Goal: Check status: Check status

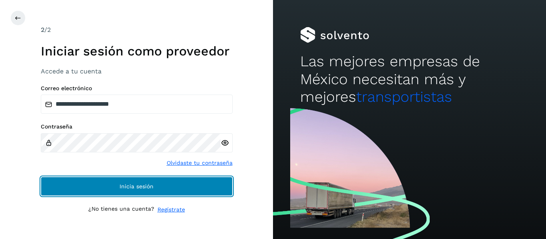
click at [152, 185] on span "Inicia sesión" at bounding box center [136, 187] width 34 height 6
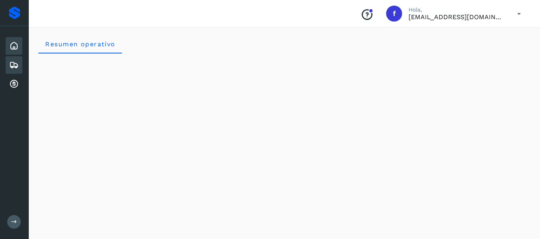
click at [16, 64] on icon at bounding box center [14, 65] width 10 height 10
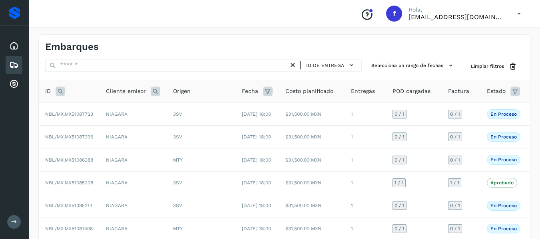
click at [512, 91] on icon at bounding box center [515, 92] width 10 height 10
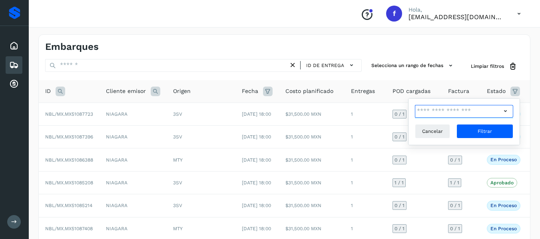
click at [443, 111] on input "text" at bounding box center [458, 111] width 86 height 13
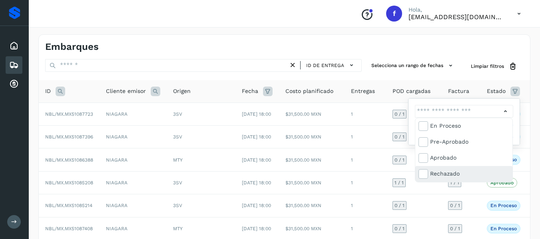
click at [447, 173] on div "Rechazado" at bounding box center [469, 173] width 79 height 9
type input "**********"
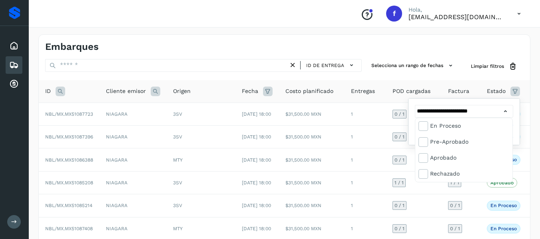
click at [523, 103] on div at bounding box center [270, 119] width 540 height 239
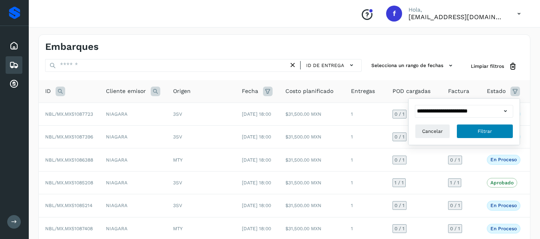
click at [494, 127] on button "Filtrar" at bounding box center [484, 131] width 57 height 14
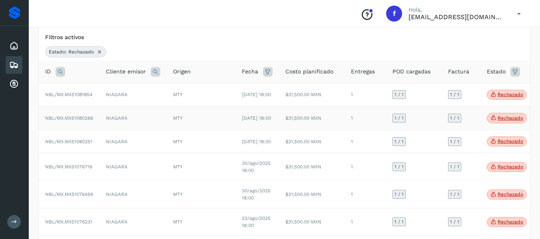
scroll to position [65, 0]
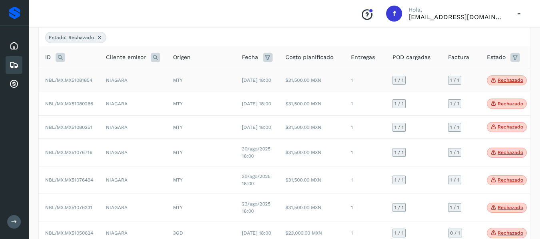
click at [498, 86] on span "Rechazado" at bounding box center [507, 81] width 40 height 10
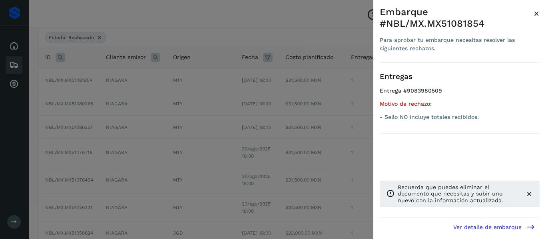
click at [326, 34] on div at bounding box center [273, 119] width 546 height 239
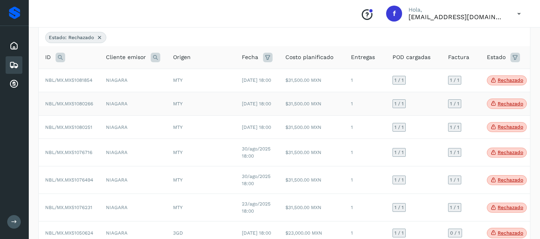
click at [497, 109] on span "Rechazado" at bounding box center [507, 104] width 40 height 10
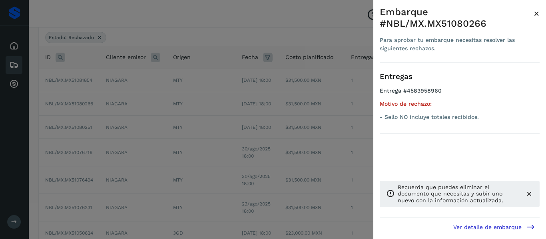
click at [343, 28] on div at bounding box center [273, 119] width 546 height 239
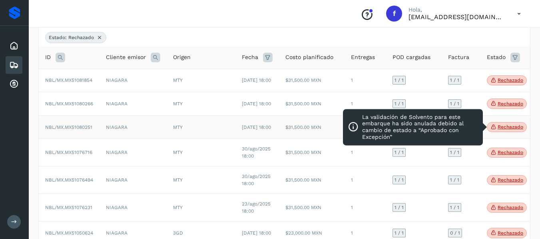
click at [509, 130] on p "Rechazado" at bounding box center [510, 127] width 26 height 6
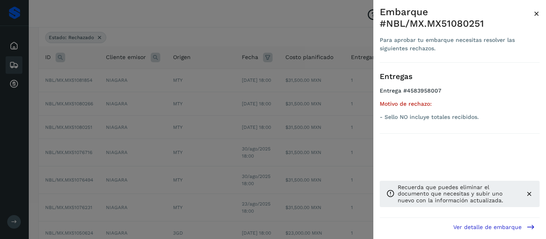
click at [318, 22] on div at bounding box center [273, 119] width 546 height 239
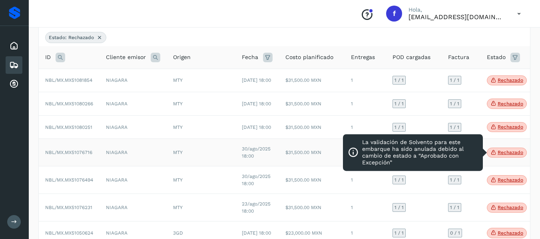
click at [510, 155] on p "Rechazado" at bounding box center [510, 153] width 26 height 6
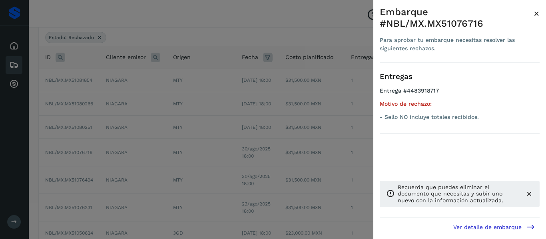
click at [335, 26] on div at bounding box center [273, 119] width 546 height 239
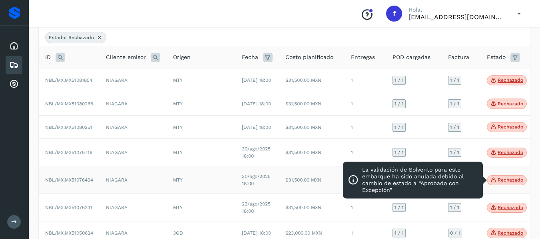
click at [500, 183] on p "Rechazado" at bounding box center [510, 180] width 26 height 6
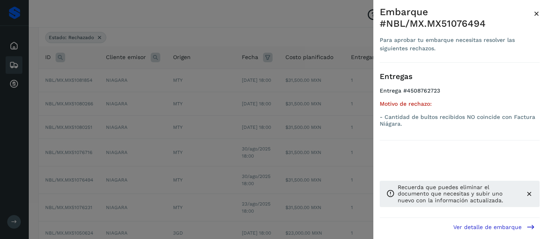
click at [307, 20] on div at bounding box center [273, 119] width 546 height 239
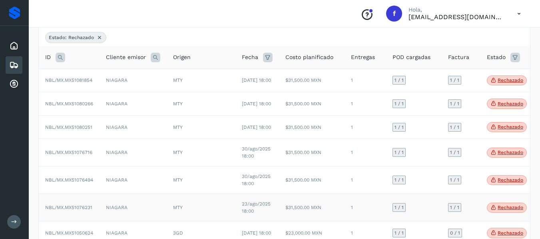
click at [501, 211] on p "Rechazado" at bounding box center [510, 208] width 26 height 6
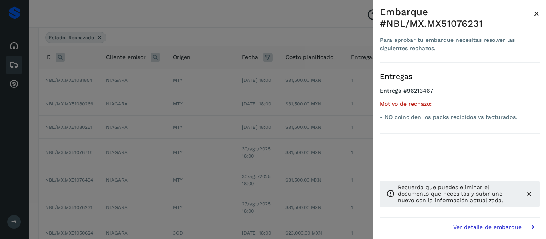
click at [332, 39] on div at bounding box center [273, 119] width 546 height 239
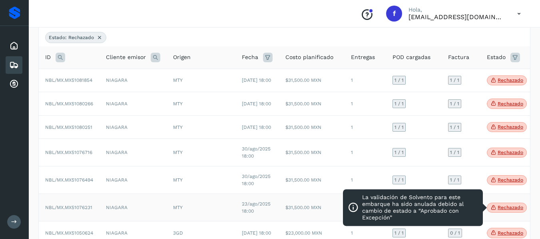
click at [505, 211] on p "Rechazado" at bounding box center [510, 208] width 26 height 6
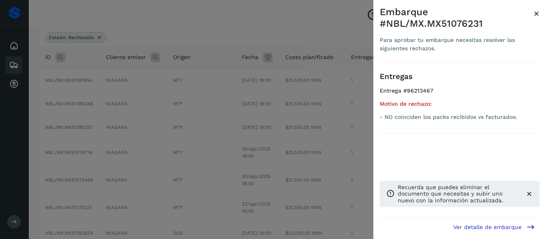
click at [309, 19] on div at bounding box center [273, 119] width 546 height 239
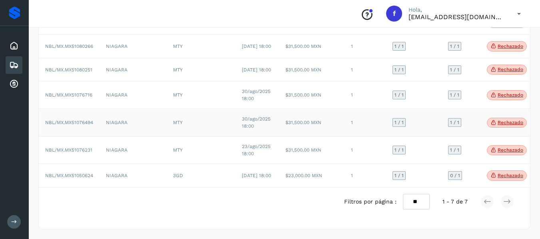
scroll to position [145, 0]
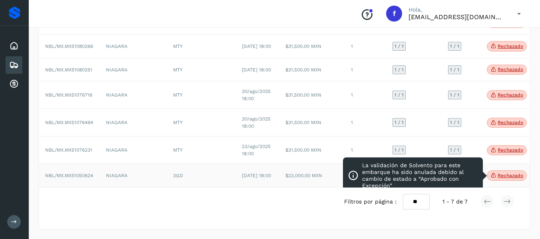
click at [493, 172] on icon at bounding box center [493, 175] width 6 height 7
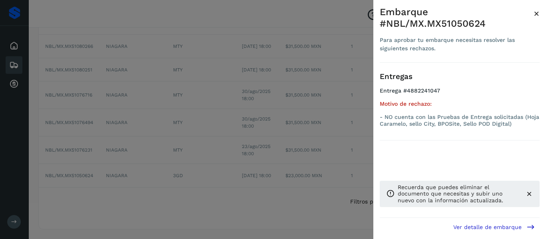
click at [356, 14] on div at bounding box center [273, 119] width 546 height 239
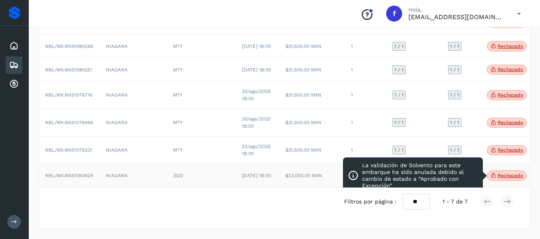
click at [494, 172] on icon at bounding box center [493, 175] width 6 height 7
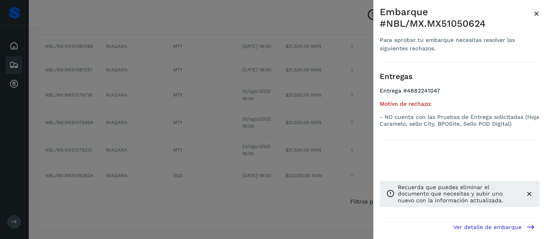
click at [350, 138] on div at bounding box center [273, 119] width 546 height 239
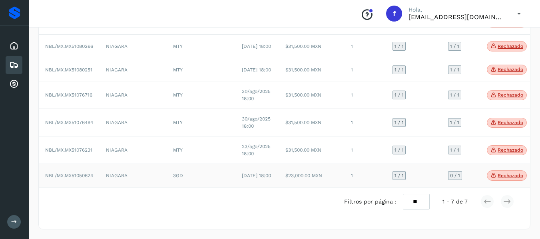
click at [500, 173] on p "Rechazado" at bounding box center [510, 176] width 26 height 6
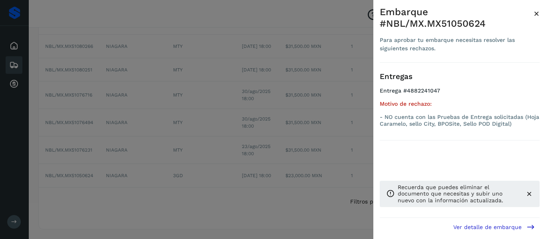
click at [301, 140] on div at bounding box center [273, 119] width 546 height 239
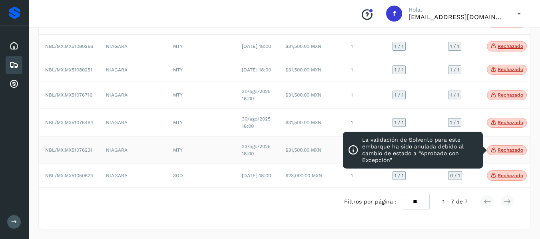
click at [491, 147] on icon at bounding box center [493, 150] width 6 height 7
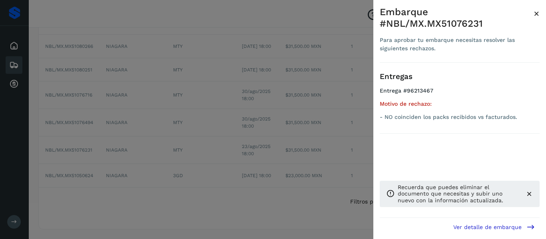
click at [298, 142] on div at bounding box center [273, 119] width 546 height 239
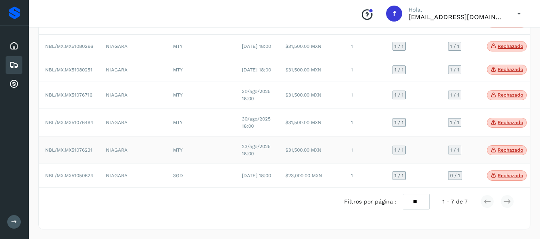
click at [497, 145] on span "Rechazado" at bounding box center [507, 150] width 40 height 10
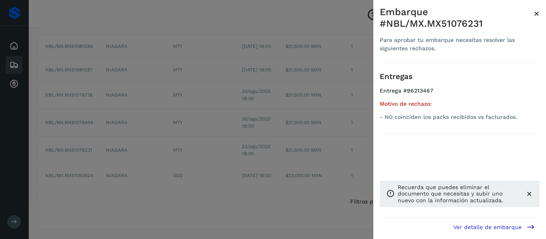
click at [306, 142] on div at bounding box center [273, 119] width 546 height 239
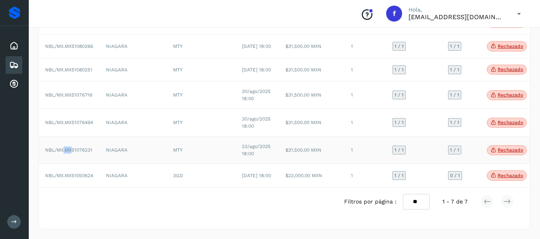
drag, startPoint x: 65, startPoint y: 140, endPoint x: 72, endPoint y: 143, distance: 7.2
click at [72, 147] on span "NBL/MX.MX51076231" at bounding box center [68, 150] width 47 height 6
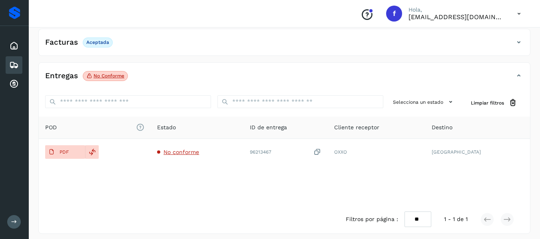
scroll to position [140, 0]
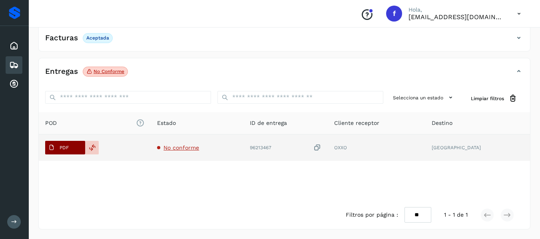
click at [54, 151] on icon at bounding box center [51, 148] width 6 height 6
click at [189, 149] on span "No conforme" at bounding box center [181, 148] width 36 height 6
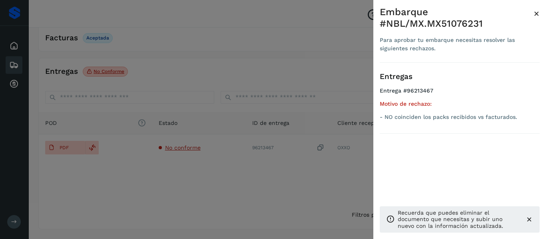
click at [231, 149] on div at bounding box center [273, 119] width 546 height 239
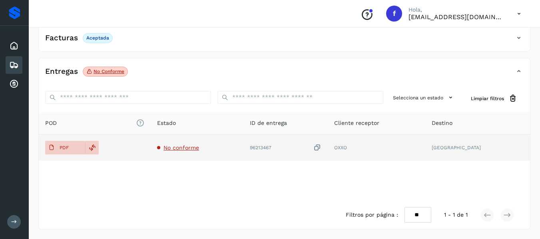
click at [179, 148] on span "No conforme" at bounding box center [181, 148] width 36 height 6
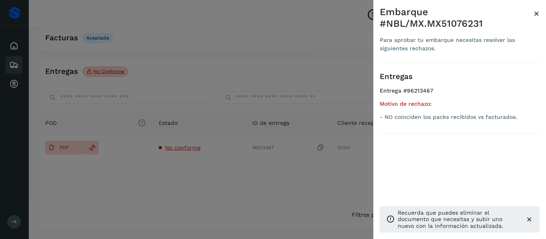
click at [527, 218] on icon at bounding box center [529, 220] width 8 height 8
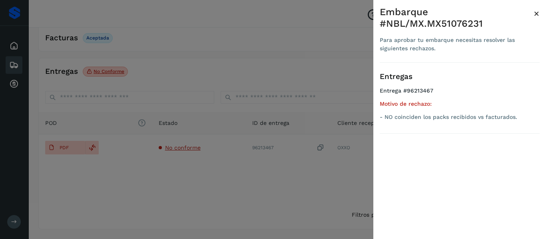
click at [264, 161] on div at bounding box center [273, 119] width 546 height 239
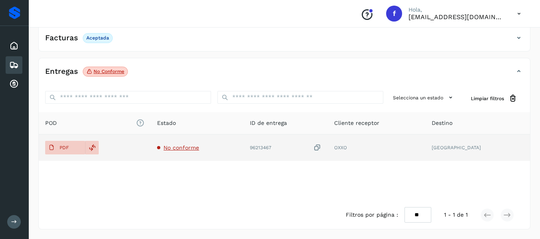
click at [321, 149] on icon at bounding box center [317, 148] width 8 height 8
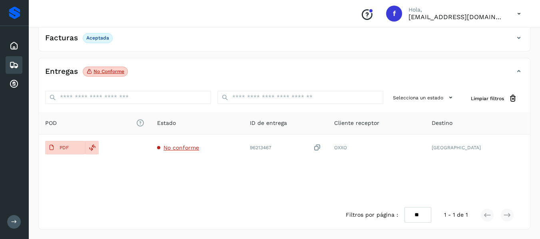
click at [14, 61] on icon at bounding box center [14, 65] width 10 height 10
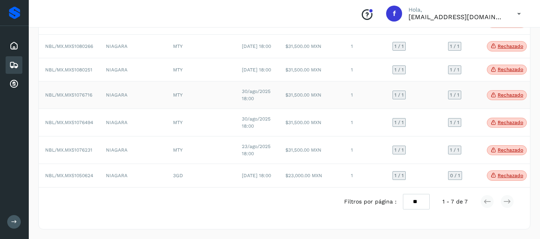
scroll to position [145, 0]
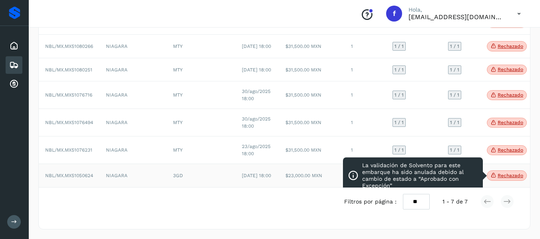
click at [497, 171] on span "Rechazado" at bounding box center [507, 176] width 40 height 10
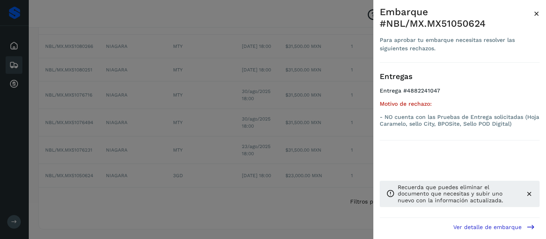
click at [296, 170] on div at bounding box center [273, 119] width 546 height 239
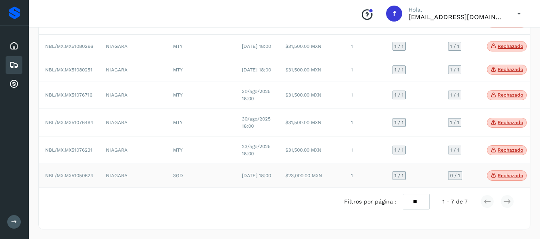
click at [83, 173] on span "NBL/MX.MX51050624" at bounding box center [69, 176] width 48 height 6
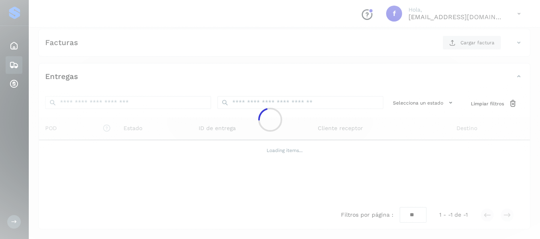
scroll to position [141, 0]
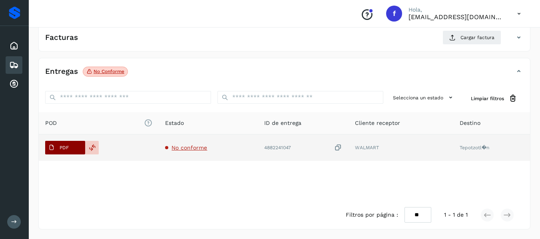
click at [64, 152] on span "PDF" at bounding box center [58, 147] width 27 height 13
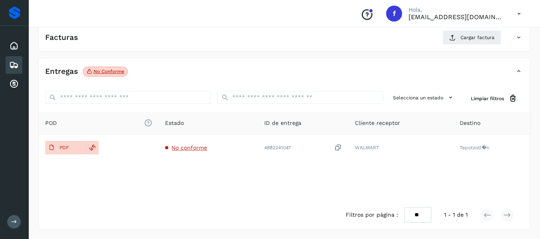
click at [14, 64] on icon at bounding box center [14, 65] width 10 height 10
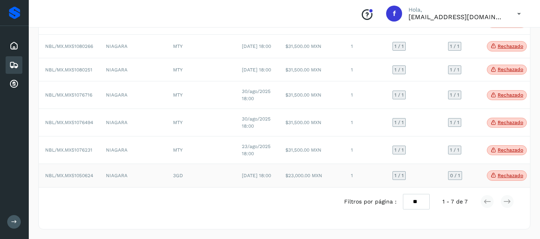
scroll to position [145, 0]
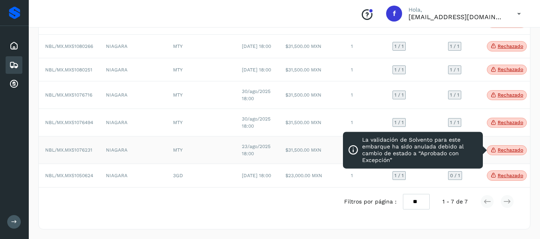
click at [500, 147] on p "Rechazado" at bounding box center [510, 150] width 26 height 6
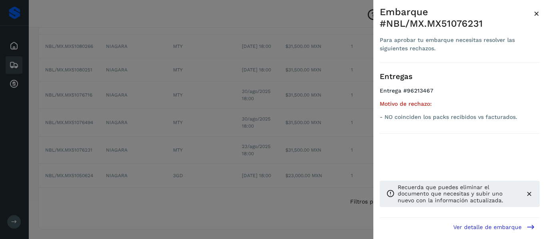
click at [350, 130] on div at bounding box center [273, 119] width 546 height 239
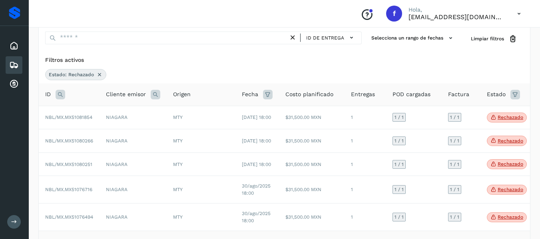
scroll to position [25, 0]
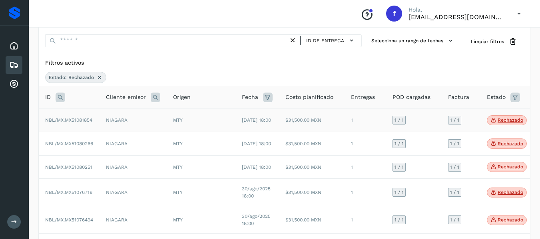
click at [497, 121] on span "Rechazado" at bounding box center [507, 120] width 40 height 10
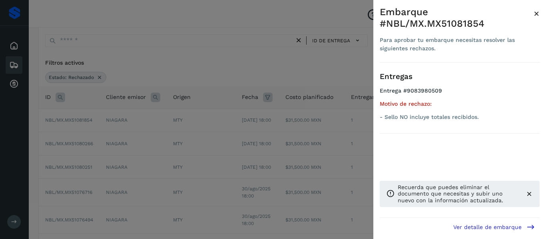
click at [326, 128] on div at bounding box center [273, 119] width 546 height 239
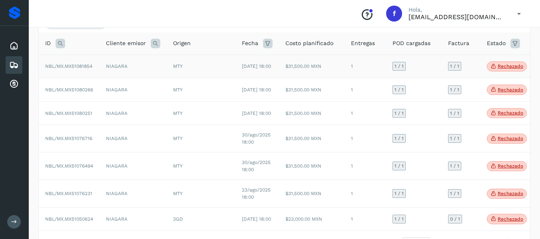
scroll to position [65, 0]
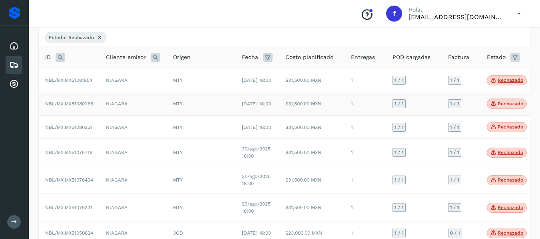
click at [496, 107] on icon at bounding box center [493, 103] width 6 height 7
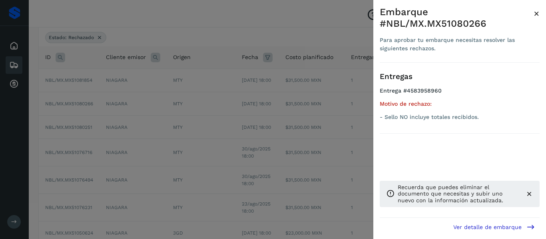
click at [316, 128] on div at bounding box center [273, 119] width 546 height 239
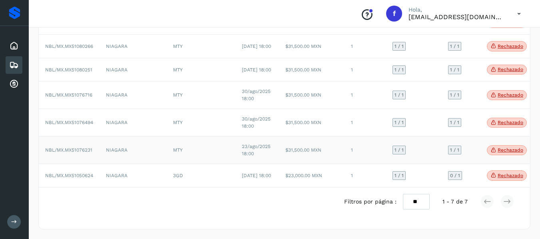
scroll to position [145, 0]
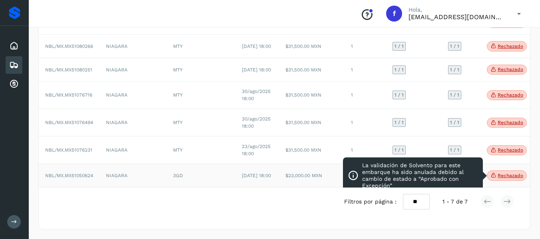
click at [346, 167] on tr "NBL/MX.MX51050624 NIAGARA 3GD [DATE] 18:00 $23,000.00 MXN 1 1 / 1 0 / 1 Rechaza…" at bounding box center [295, 176] width 512 height 24
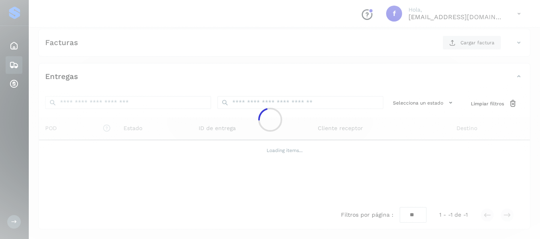
scroll to position [141, 0]
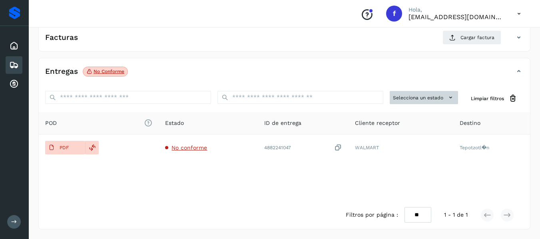
click at [443, 100] on button "Selecciona un estado" at bounding box center [423, 97] width 68 height 13
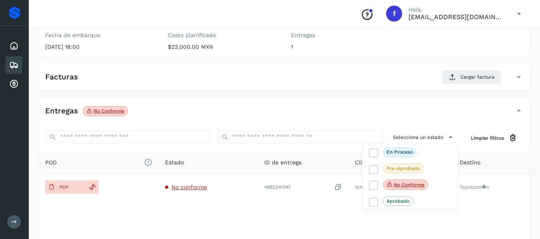
scroll to position [101, 0]
click at [12, 65] on icon at bounding box center [14, 65] width 10 height 10
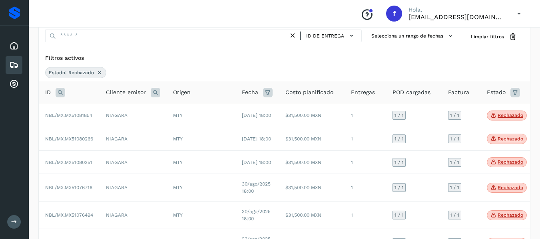
scroll to position [21, 0]
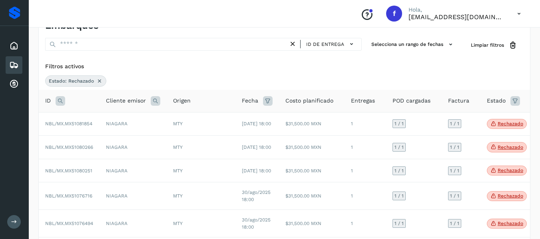
click at [514, 99] on icon at bounding box center [515, 101] width 10 height 10
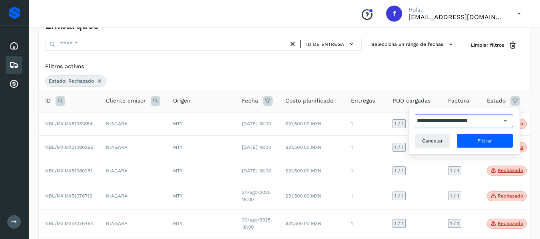
click at [493, 123] on input "**********" at bounding box center [458, 121] width 86 height 13
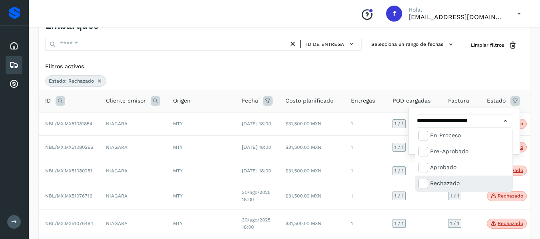
click at [450, 178] on div "Rechazado" at bounding box center [463, 184] width 97 height 16
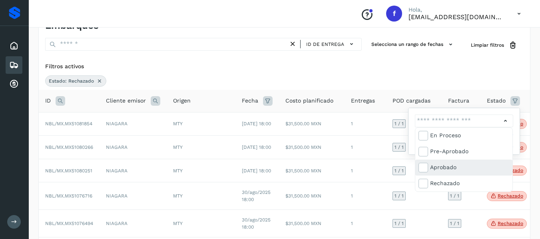
click at [449, 175] on div "Aprobado" at bounding box center [463, 168] width 97 height 16
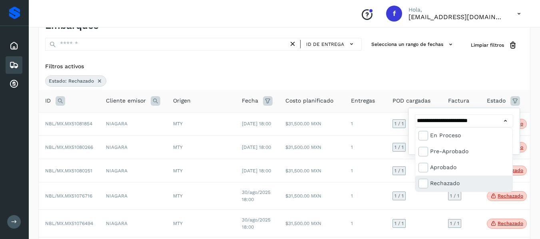
click at [445, 183] on div "Rechazado" at bounding box center [469, 183] width 79 height 9
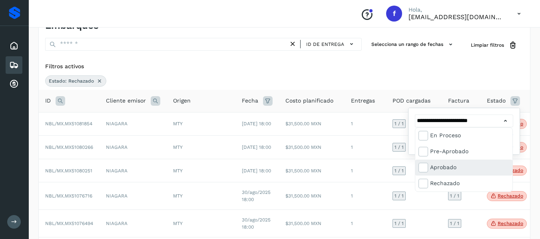
click at [437, 169] on div "Aprobado" at bounding box center [469, 167] width 79 height 9
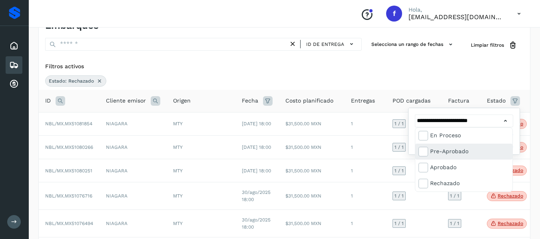
click at [437, 154] on div "Pre-Aprobado" at bounding box center [469, 151] width 79 height 9
type input "**********"
click at [504, 78] on div at bounding box center [270, 119] width 540 height 239
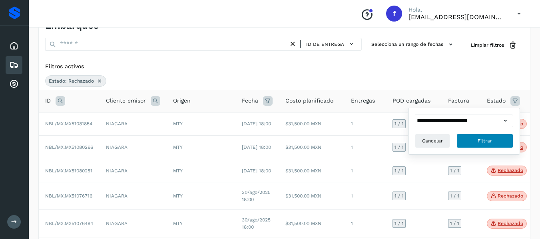
click at [479, 143] on span "Filtrar" at bounding box center [484, 140] width 14 height 7
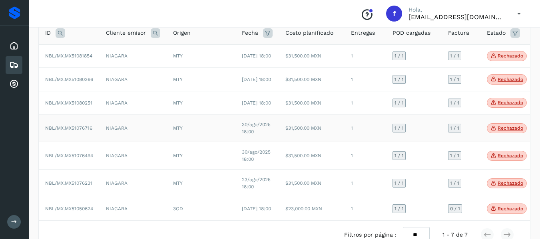
scroll to position [65, 0]
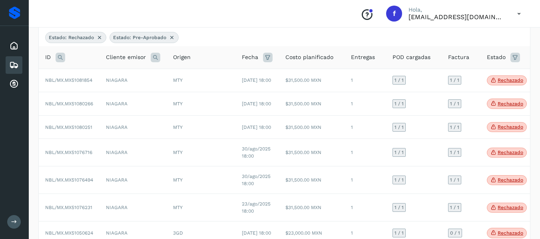
click at [515, 55] on icon at bounding box center [515, 58] width 10 height 10
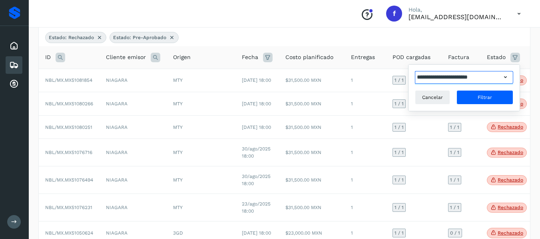
click at [490, 79] on input "**********" at bounding box center [458, 77] width 86 height 13
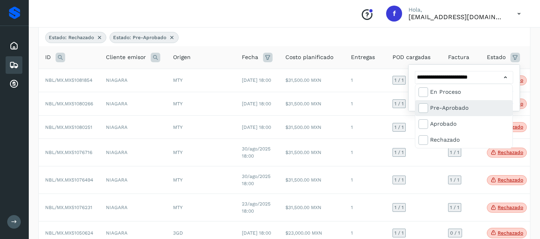
click at [469, 111] on div "Pre-Aprobado" at bounding box center [469, 107] width 79 height 9
type input "**********"
click at [510, 71] on div at bounding box center [270, 119] width 540 height 239
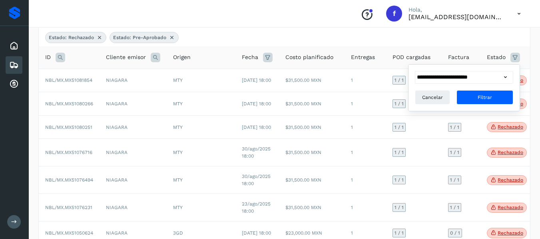
click at [507, 77] on div "**********" at bounding box center [464, 77] width 98 height 13
click at [489, 95] on span "Filtrar" at bounding box center [484, 97] width 14 height 7
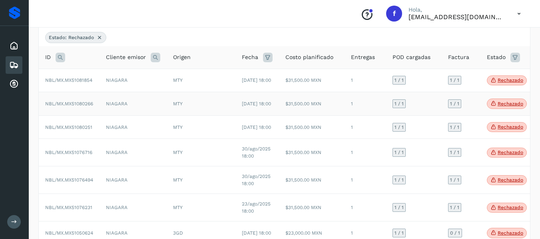
click at [500, 107] on p "Rechazado" at bounding box center [510, 104] width 26 height 6
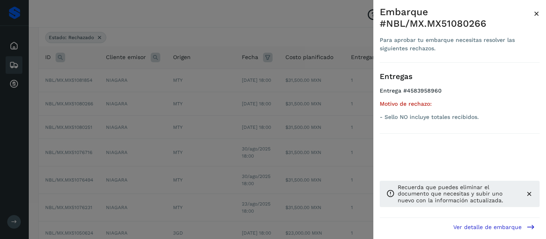
click at [478, 226] on span "Ver detalle de embarque" at bounding box center [487, 228] width 68 height 6
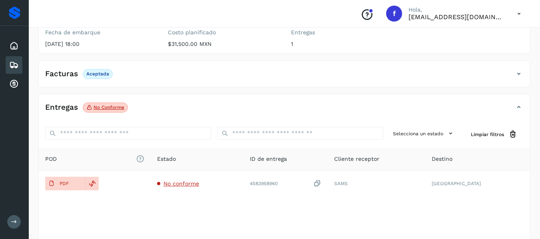
scroll to position [105, 0]
click at [14, 61] on icon at bounding box center [14, 65] width 10 height 10
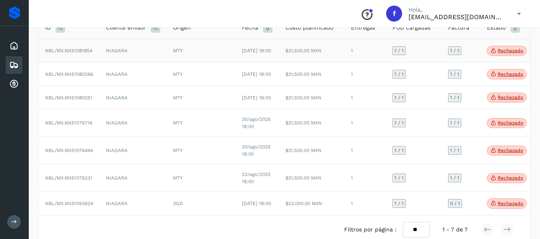
scroll to position [65, 0]
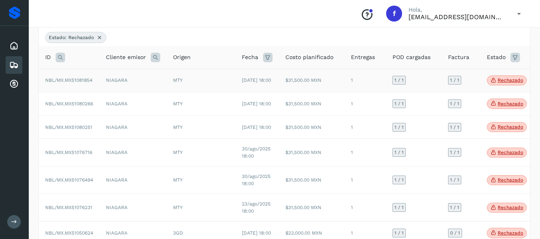
click at [505, 83] on p "Rechazado" at bounding box center [510, 80] width 26 height 6
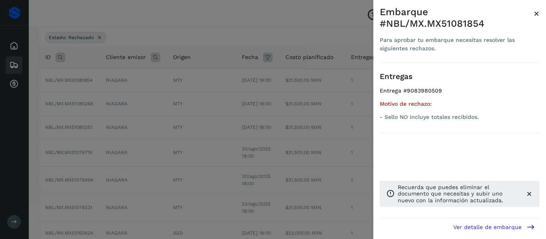
click at [370, 52] on div at bounding box center [273, 119] width 546 height 239
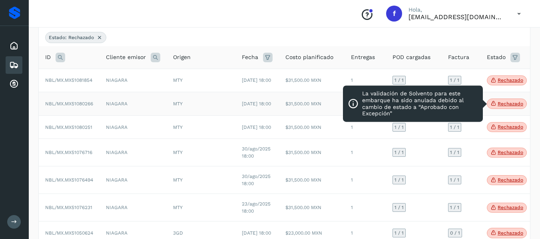
click at [505, 107] on p "Rechazado" at bounding box center [510, 104] width 26 height 6
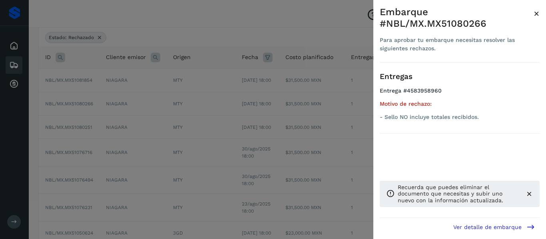
click at [333, 111] on div at bounding box center [273, 119] width 546 height 239
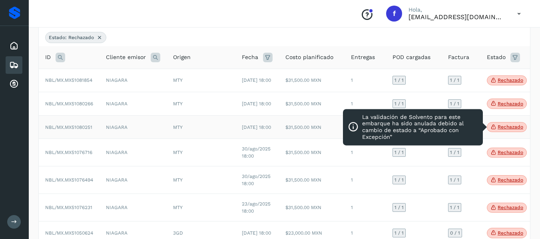
click at [501, 130] on p "Rechazado" at bounding box center [510, 127] width 26 height 6
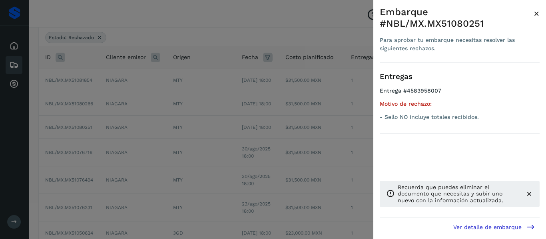
click at [349, 139] on div at bounding box center [273, 119] width 546 height 239
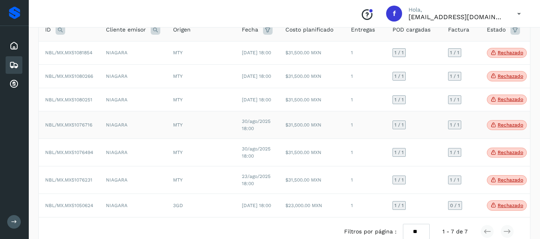
scroll to position [105, 0]
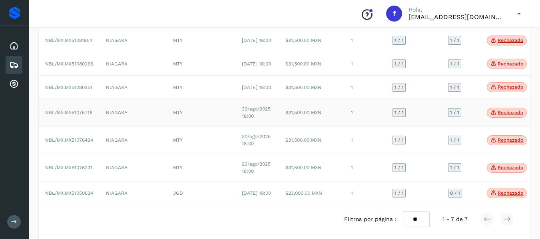
click at [505, 115] on p "Rechazado" at bounding box center [510, 113] width 26 height 6
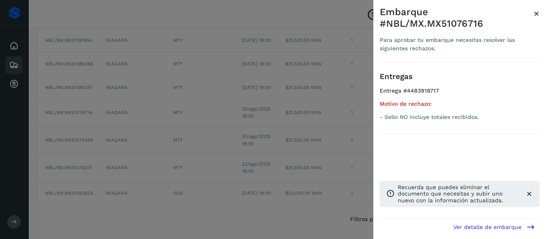
click at [323, 148] on div at bounding box center [273, 119] width 546 height 239
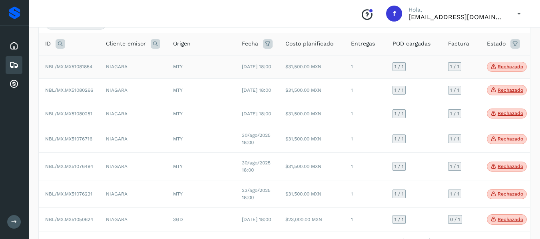
scroll to position [65, 0]
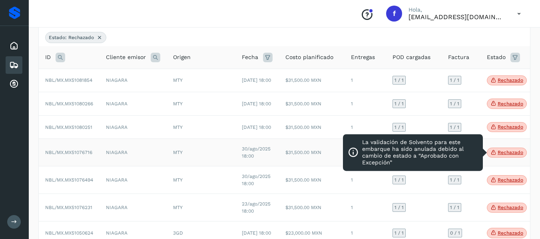
click at [509, 158] on span "Rechazado" at bounding box center [507, 153] width 40 height 10
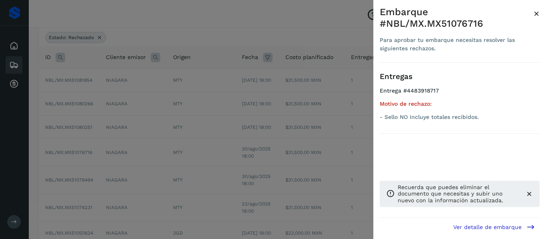
click at [294, 130] on div at bounding box center [273, 119] width 546 height 239
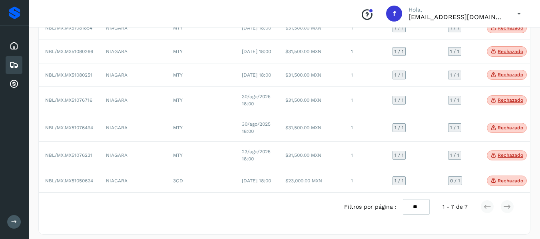
scroll to position [122, 0]
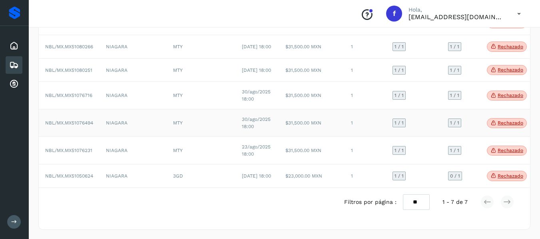
click at [502, 126] on p "Rechazado" at bounding box center [510, 123] width 26 height 6
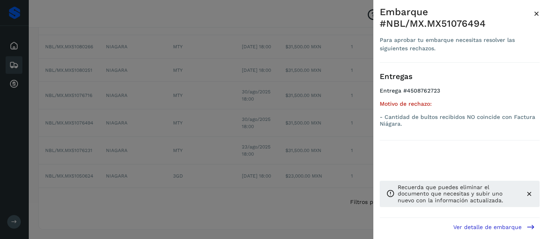
click at [539, 17] on span "×" at bounding box center [536, 13] width 6 height 11
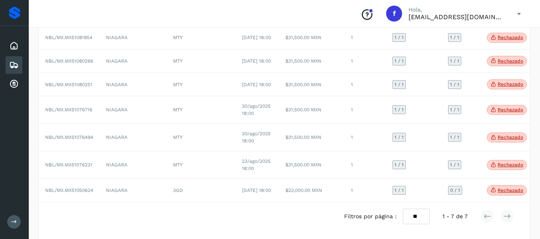
scroll to position [108, 0]
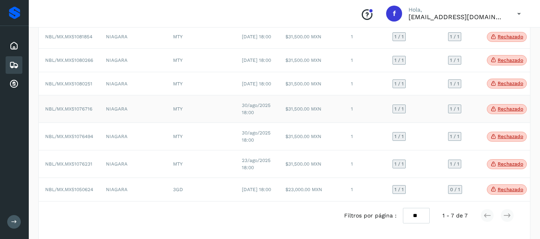
click at [507, 115] on td "Rechazado La validación de [GEOGRAPHIC_DATA] para este embarque ha sido anulada…" at bounding box center [506, 109] width 53 height 28
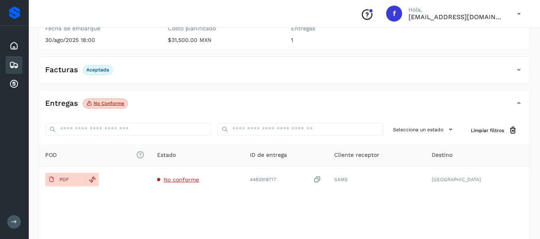
click at [15, 65] on icon at bounding box center [14, 65] width 10 height 10
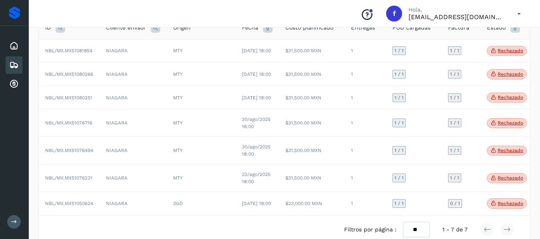
scroll to position [103, 0]
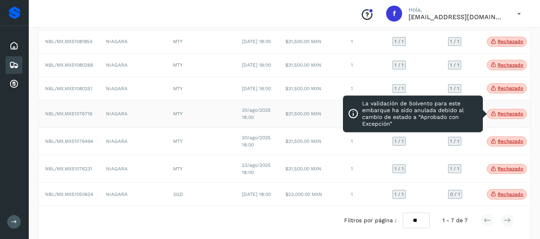
click at [501, 117] on p "Rechazado" at bounding box center [510, 114] width 26 height 6
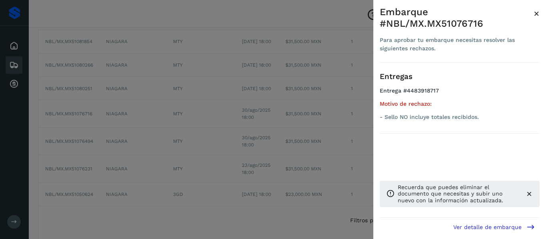
click at [354, 26] on div at bounding box center [273, 119] width 546 height 239
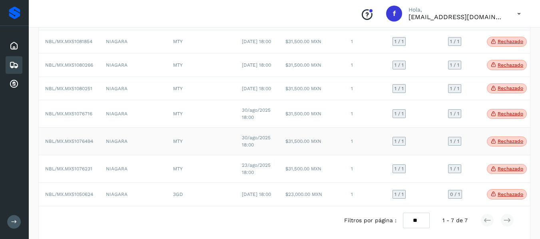
click at [510, 144] on p "Rechazado" at bounding box center [510, 142] width 26 height 6
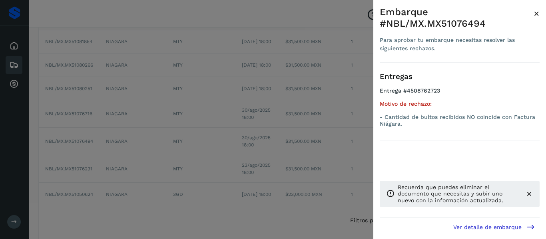
click at [534, 14] on span "×" at bounding box center [536, 13] width 6 height 11
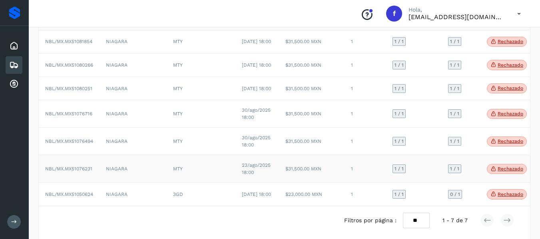
click at [503, 172] on p "Rechazado" at bounding box center [510, 169] width 26 height 6
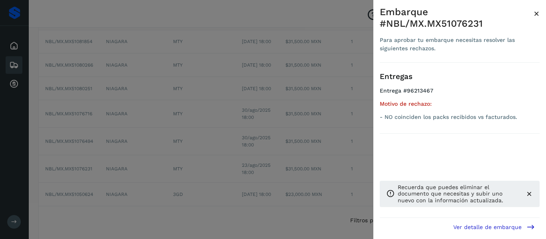
click at [534, 16] on span "×" at bounding box center [536, 13] width 6 height 11
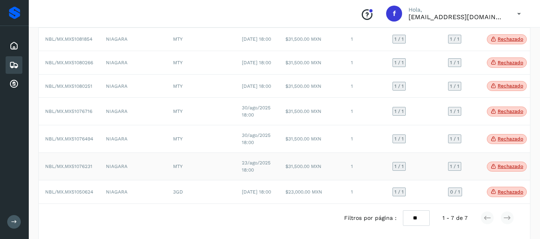
scroll to position [143, 0]
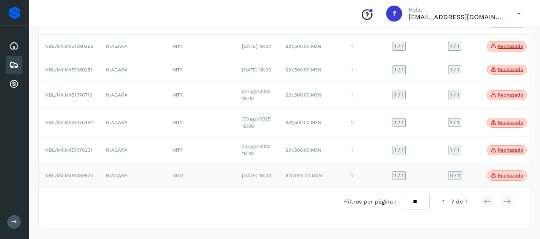
click at [500, 173] on p "Rechazado" at bounding box center [510, 176] width 26 height 6
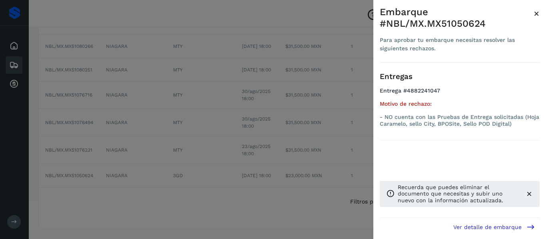
click at [537, 14] on span "×" at bounding box center [536, 13] width 6 height 11
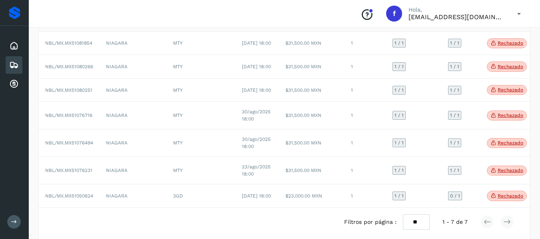
scroll to position [101, 0]
